Goal: Navigation & Orientation: Go to known website

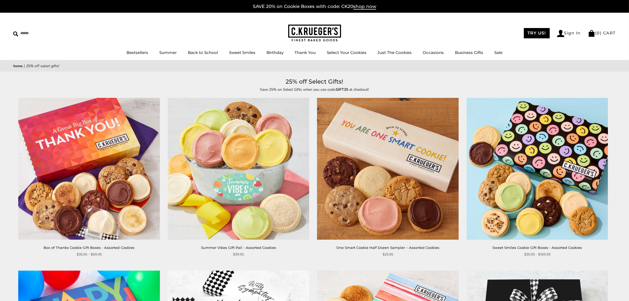
click at [306, 31] on img at bounding box center [314, 33] width 53 height 17
